Goal: Information Seeking & Learning: Learn about a topic

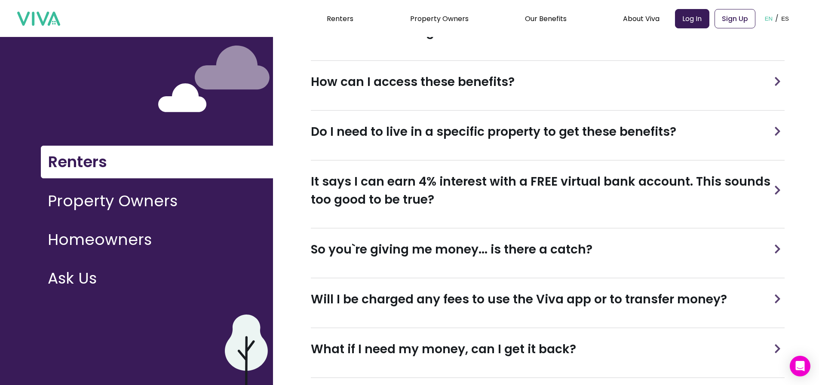
scroll to position [172, 0]
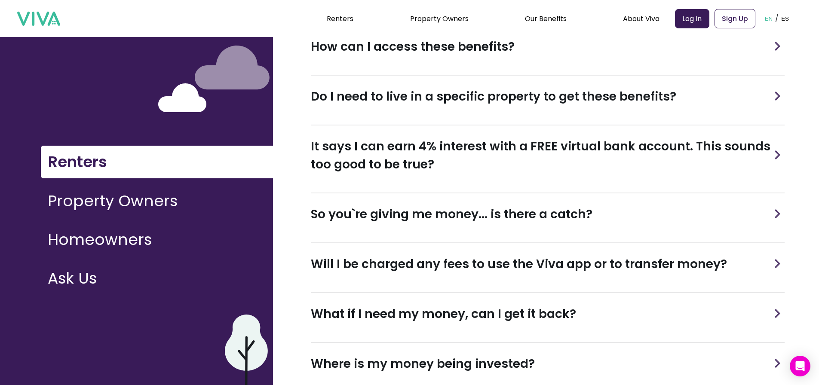
click at [777, 264] on img at bounding box center [777, 263] width 12 height 9
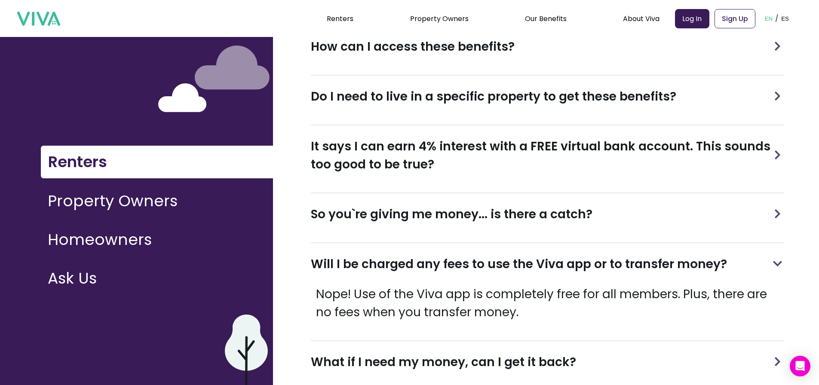
click at [777, 215] on img at bounding box center [777, 213] width 12 height 9
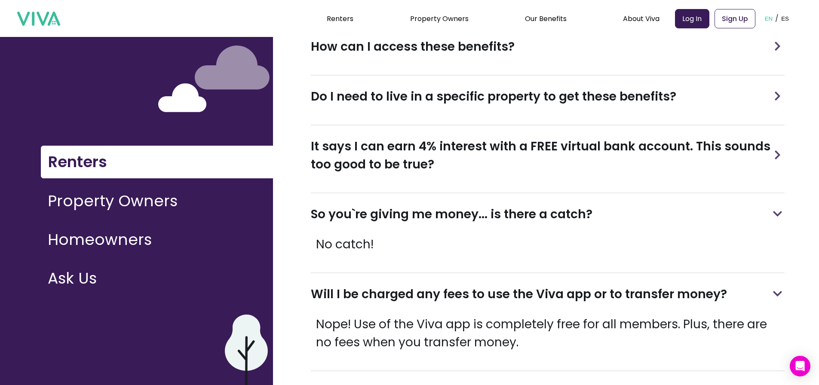
click at [777, 157] on img at bounding box center [777, 154] width 12 height 9
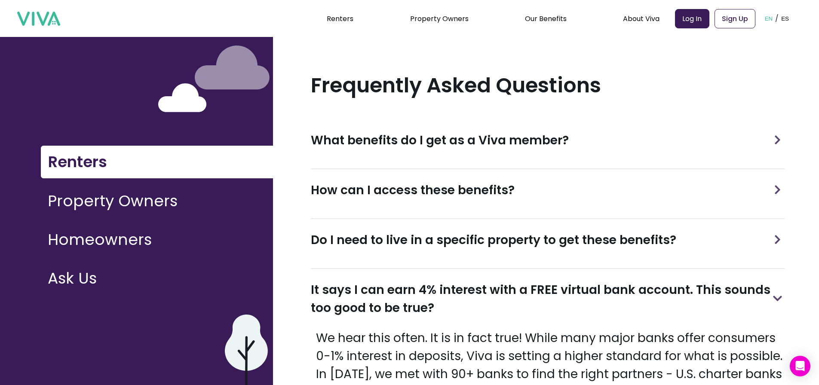
scroll to position [0, 0]
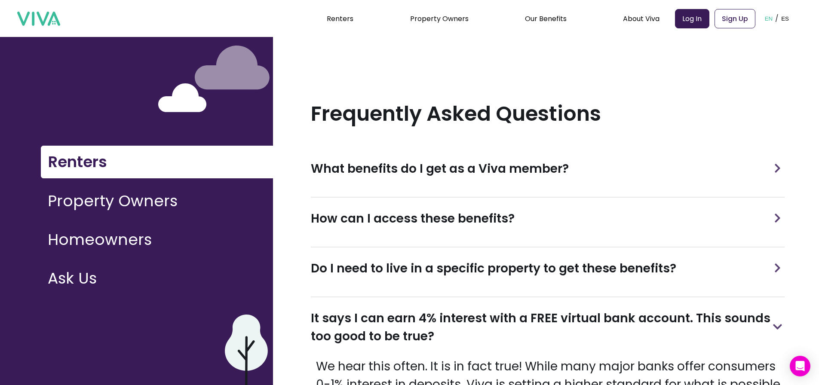
click at [776, 269] on img at bounding box center [777, 267] width 12 height 9
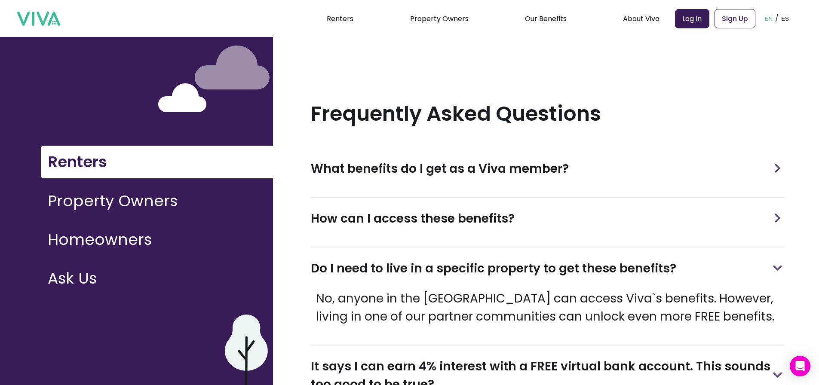
click at [778, 220] on img at bounding box center [777, 218] width 12 height 9
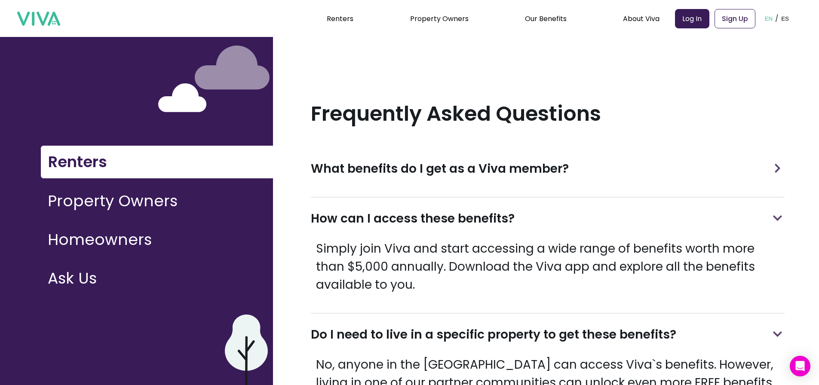
click at [777, 168] on img at bounding box center [777, 168] width 12 height 9
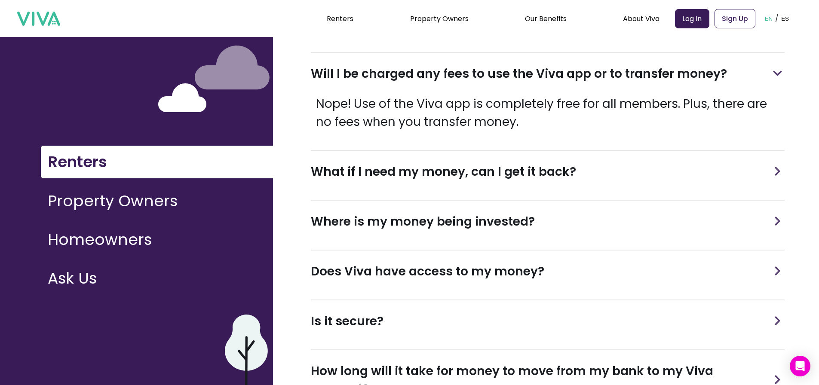
scroll to position [816, 0]
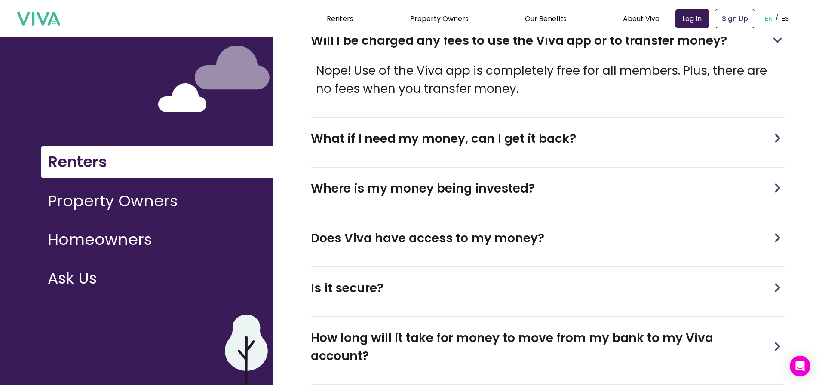
click at [777, 140] on img at bounding box center [777, 138] width 12 height 9
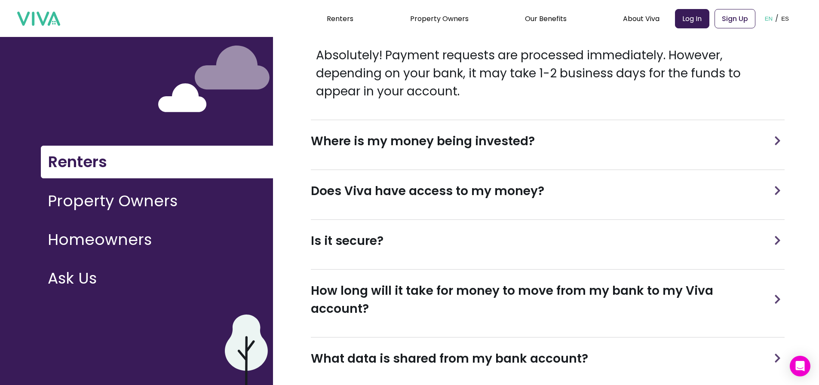
scroll to position [945, 0]
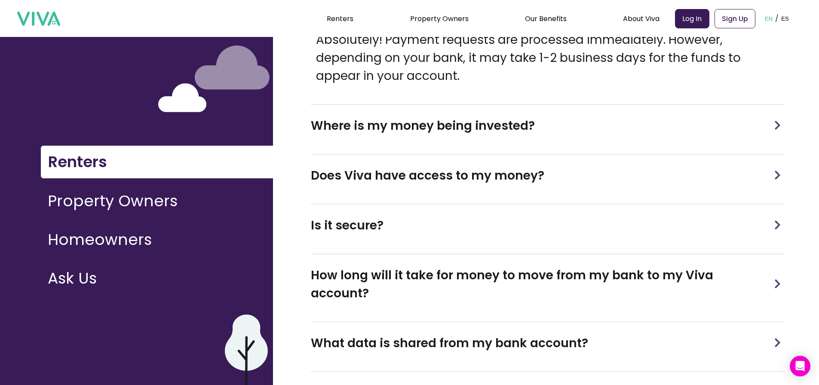
click at [778, 123] on img at bounding box center [777, 125] width 12 height 9
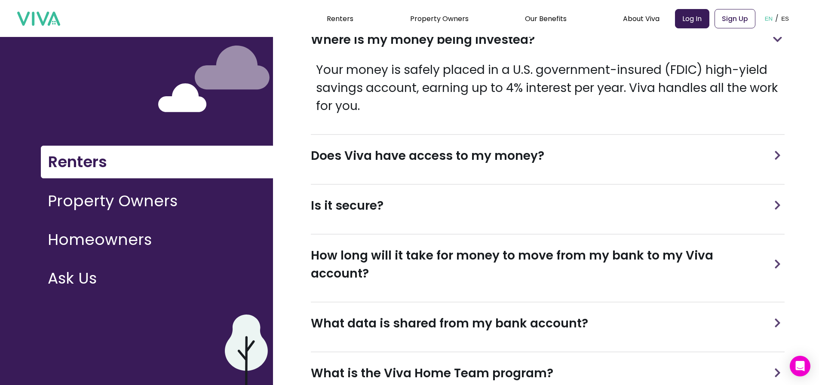
scroll to position [1074, 0]
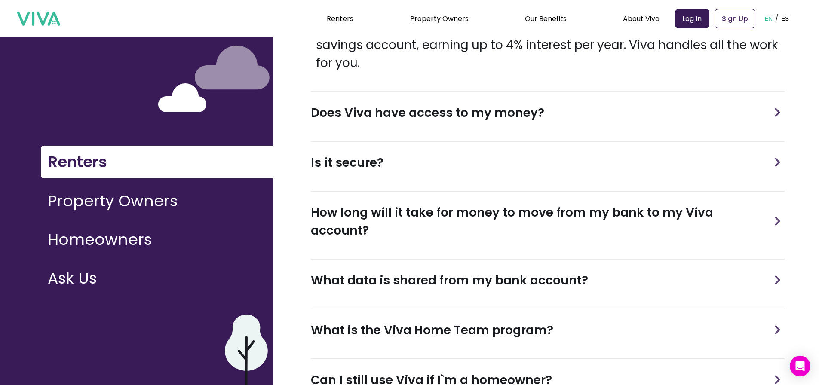
click at [777, 114] on img at bounding box center [777, 112] width 12 height 9
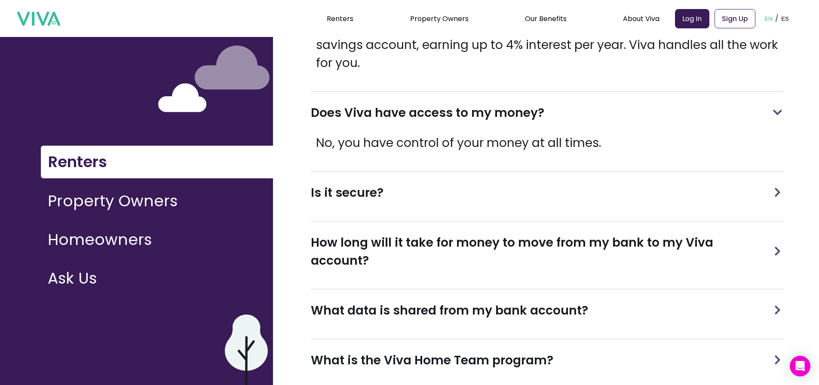
click at [775, 193] on img at bounding box center [777, 192] width 12 height 9
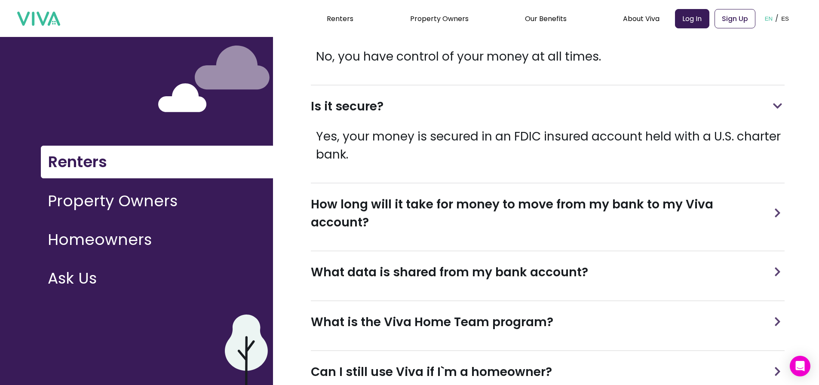
scroll to position [1182, 0]
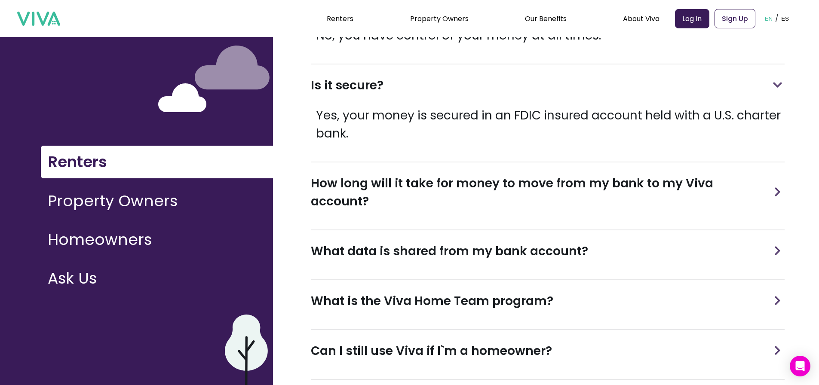
click at [776, 187] on img at bounding box center [777, 191] width 12 height 9
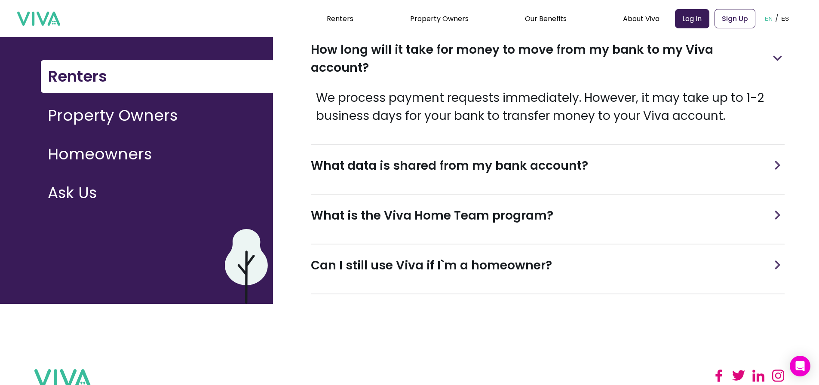
scroll to position [86, 0]
click at [151, 116] on button "Property Owners" at bounding box center [157, 115] width 232 height 32
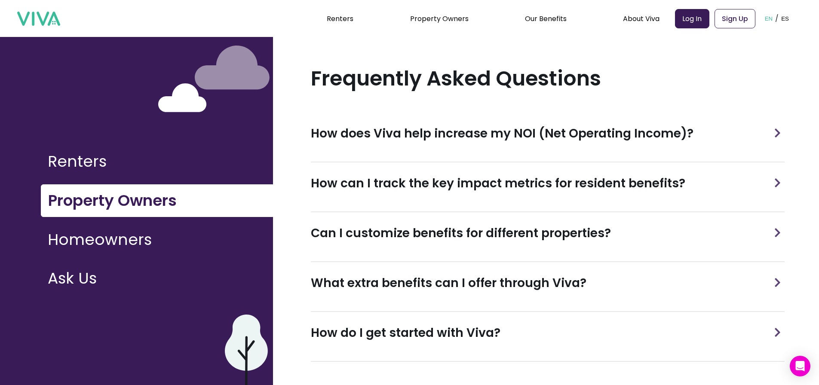
scroll to position [35, 0]
click at [777, 133] on img at bounding box center [777, 132] width 12 height 9
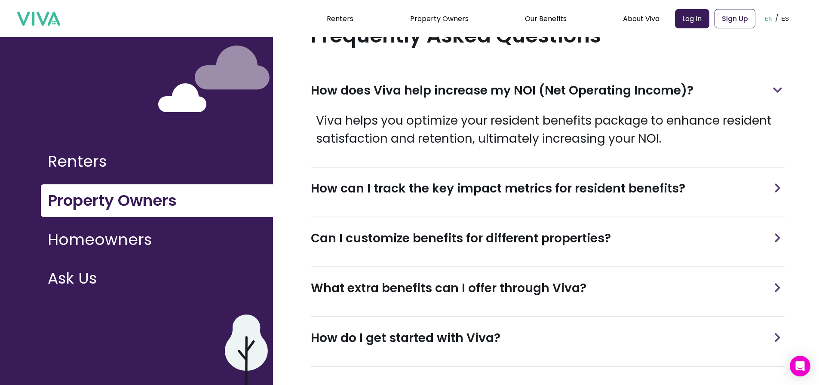
scroll to position [83, 0]
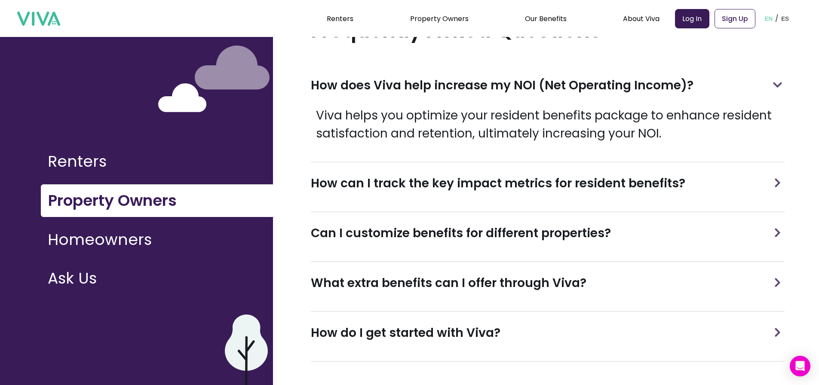
click at [775, 186] on img at bounding box center [777, 182] width 12 height 9
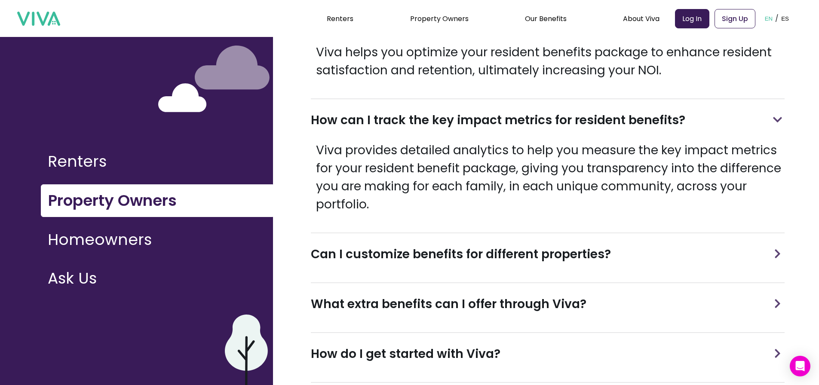
scroll to position [168, 0]
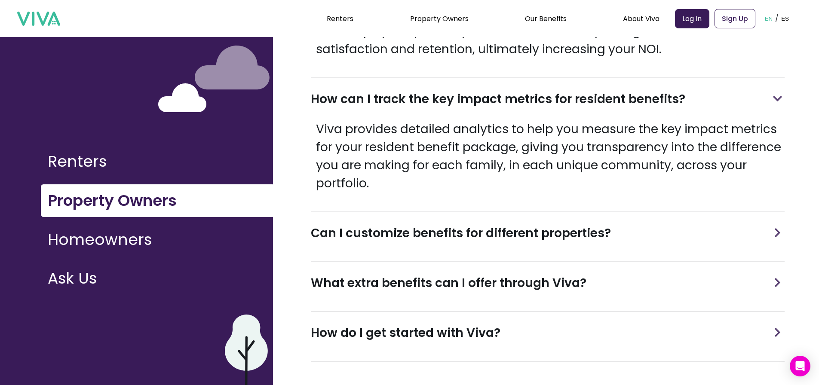
click at [777, 234] on img at bounding box center [777, 232] width 12 height 9
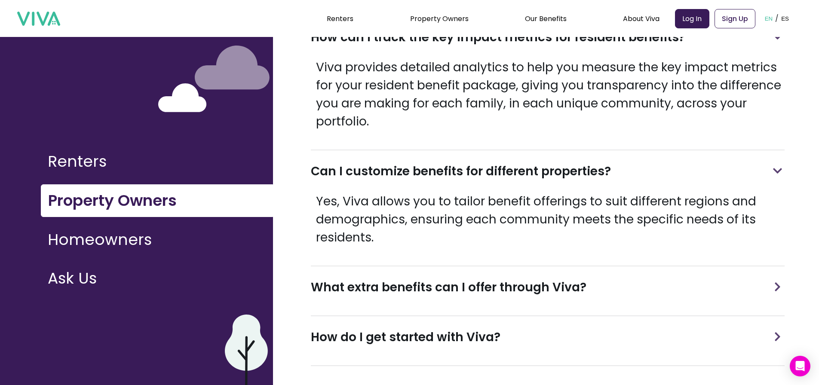
scroll to position [234, 0]
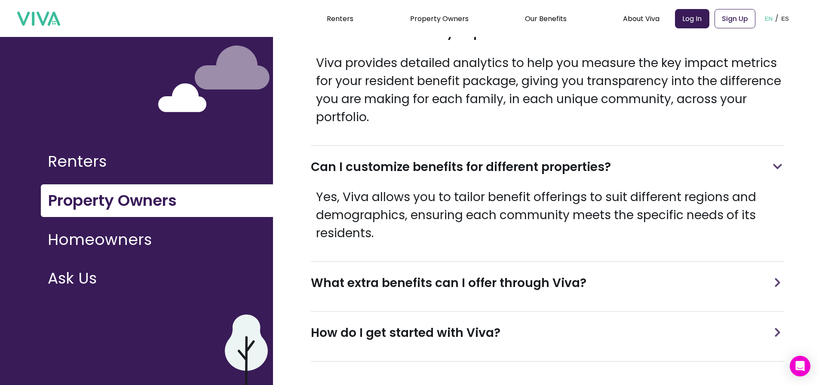
click at [774, 286] on img at bounding box center [777, 282] width 12 height 9
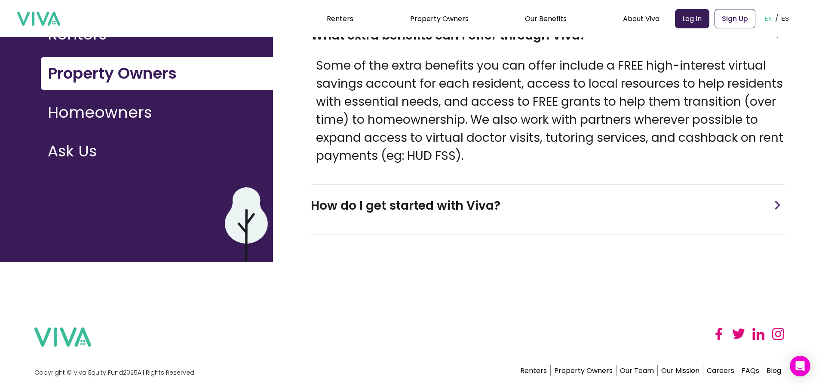
scroll to position [129, 0]
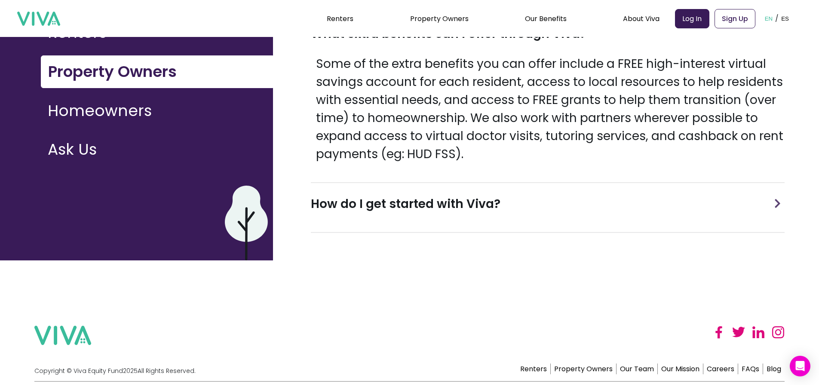
click at [775, 205] on img at bounding box center [777, 203] width 12 height 9
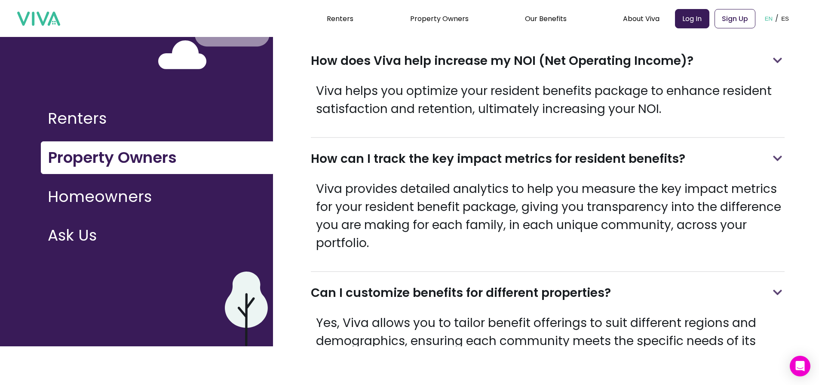
scroll to position [0, 0]
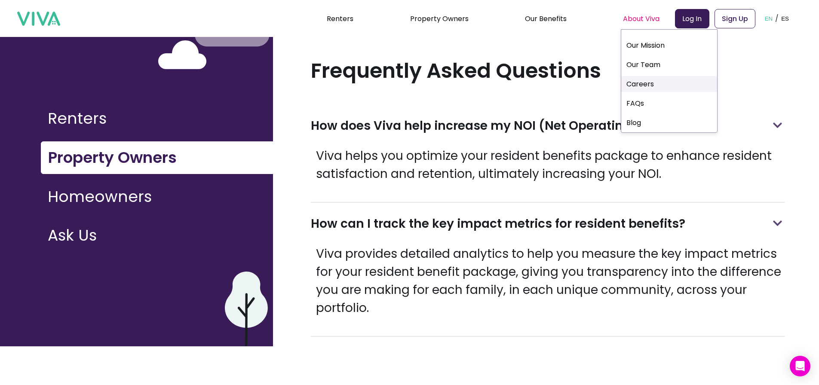
click at [645, 84] on link "Careers" at bounding box center [669, 84] width 96 height 16
